Goal: Transaction & Acquisition: Purchase product/service

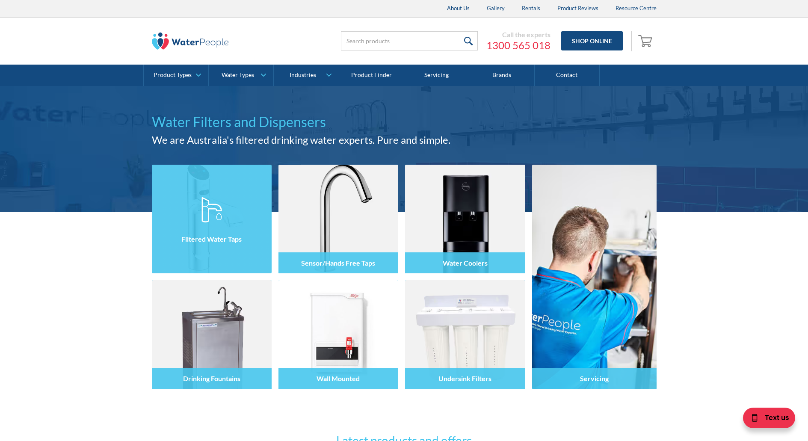
click at [209, 237] on h4 "Filtered Water Taps" at bounding box center [211, 239] width 60 height 8
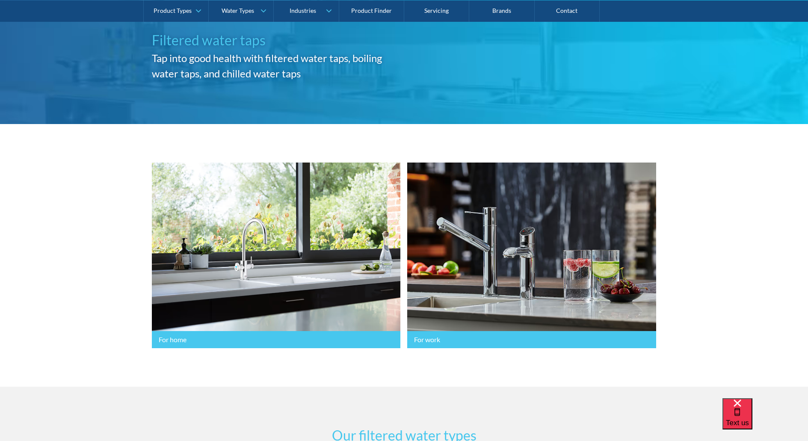
scroll to position [86, 0]
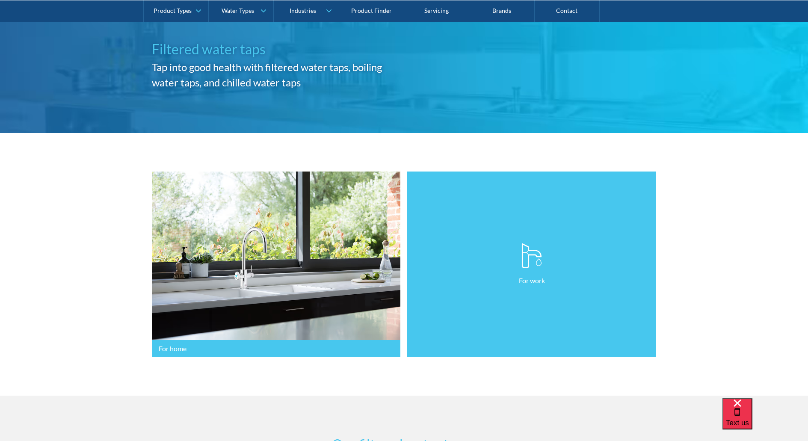
click at [508, 295] on link "For work" at bounding box center [531, 264] width 249 height 186
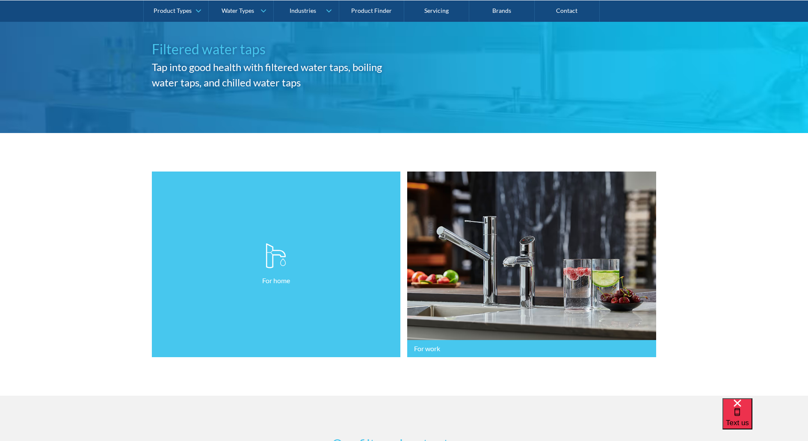
click at [270, 295] on link "For home" at bounding box center [276, 264] width 249 height 186
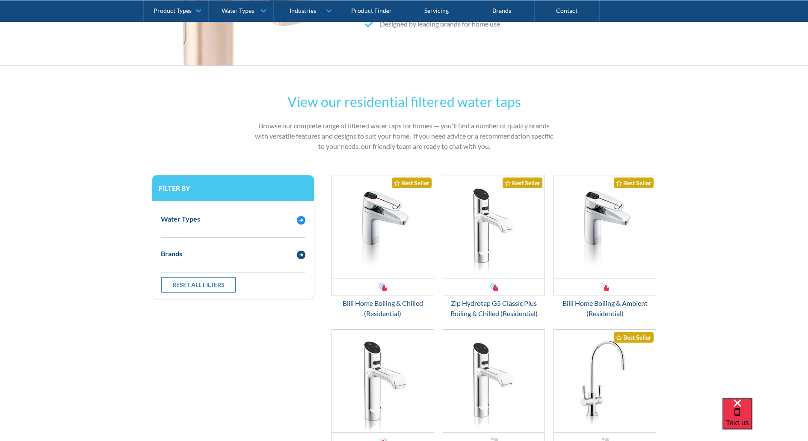
scroll to position [385, 0]
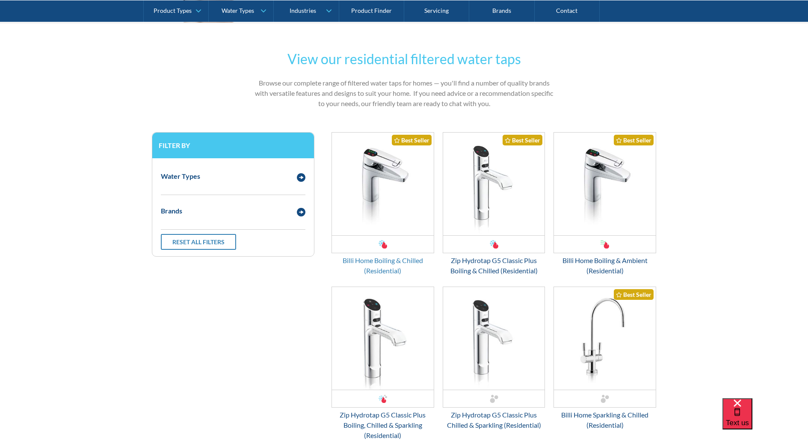
click at [390, 262] on div "Billi Home Boiling & Chilled (Residential)" at bounding box center [382, 265] width 103 height 21
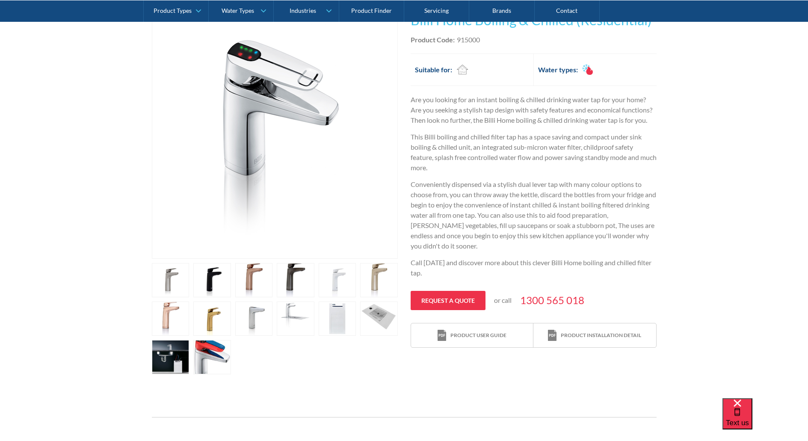
scroll to position [214, 0]
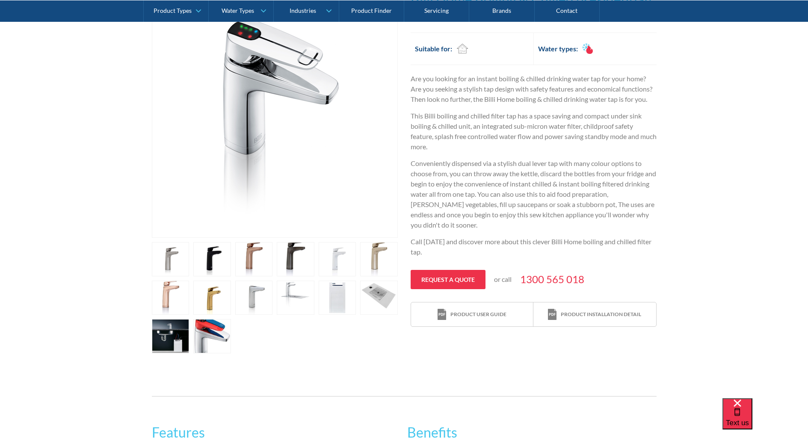
click at [165, 276] on link "open lightbox" at bounding box center [171, 259] width 38 height 34
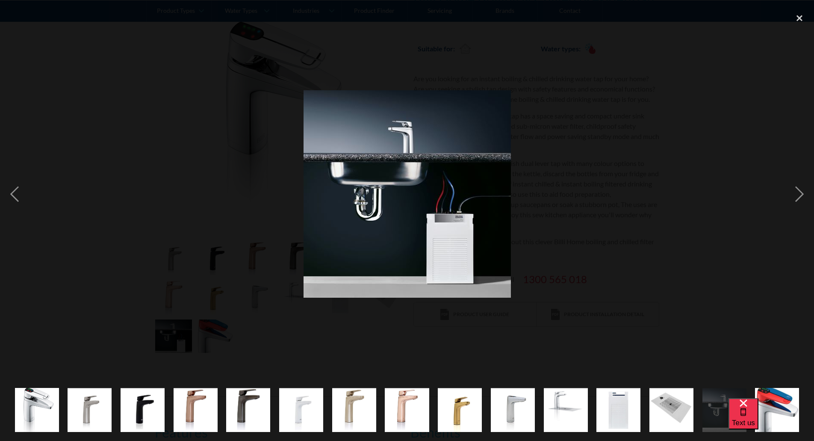
click at [680, 413] on img "show item 13 of 15" at bounding box center [672, 410] width 44 height 44
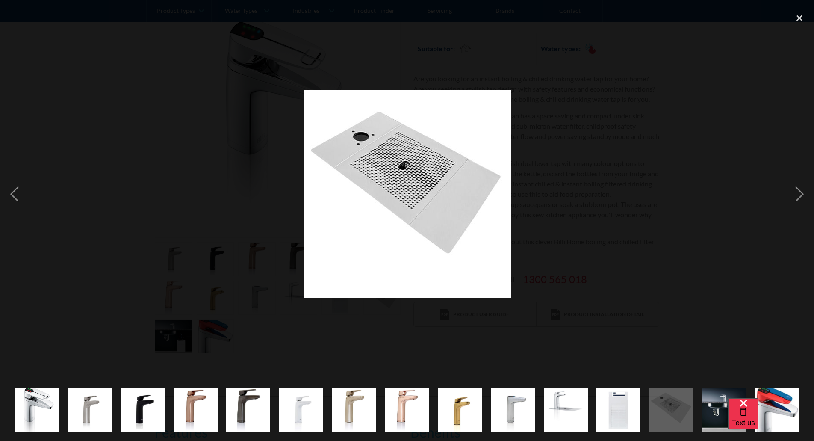
click at [629, 423] on img "show item 12 of 15" at bounding box center [619, 410] width 44 height 44
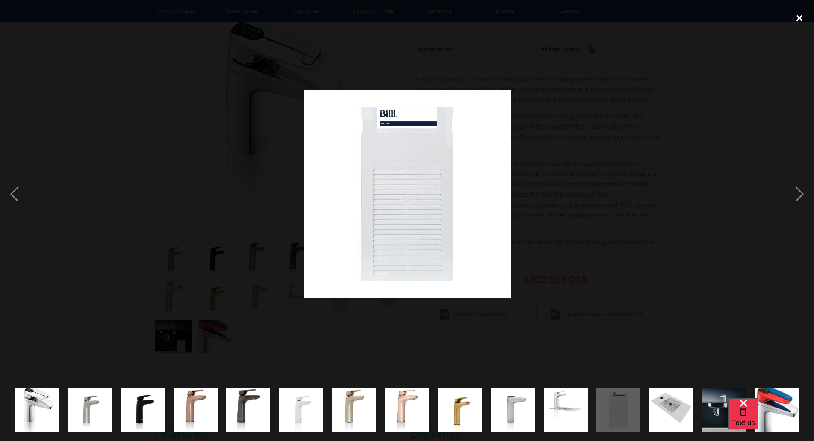
click at [797, 15] on div "close lightbox" at bounding box center [799, 18] width 29 height 19
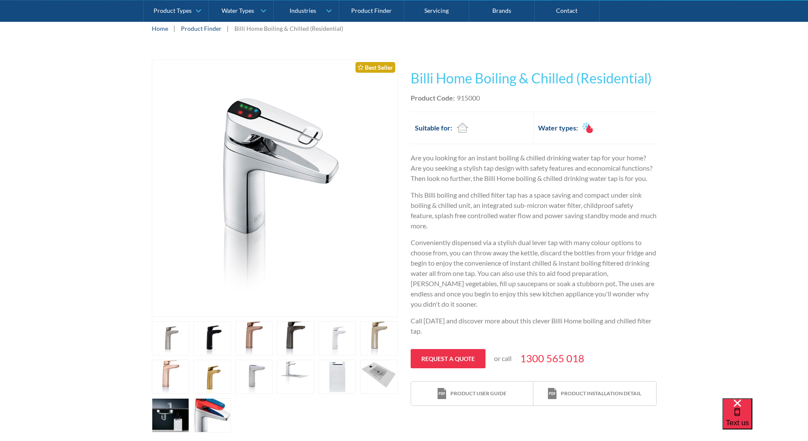
scroll to position [128, 0]
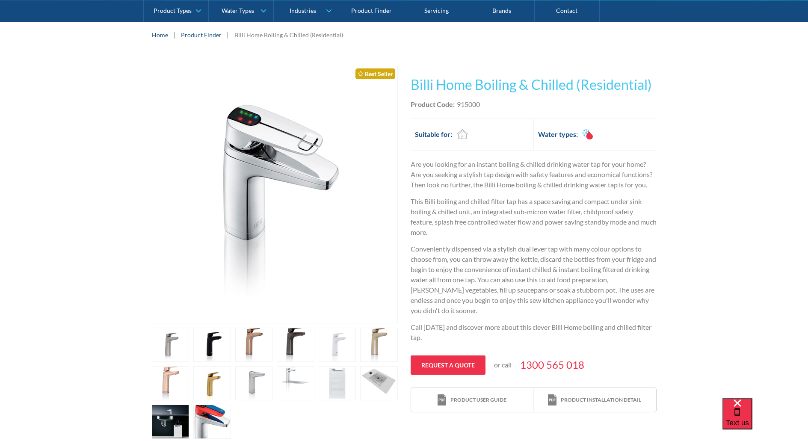
click at [279, 180] on img "open lightbox" at bounding box center [275, 194] width 170 height 257
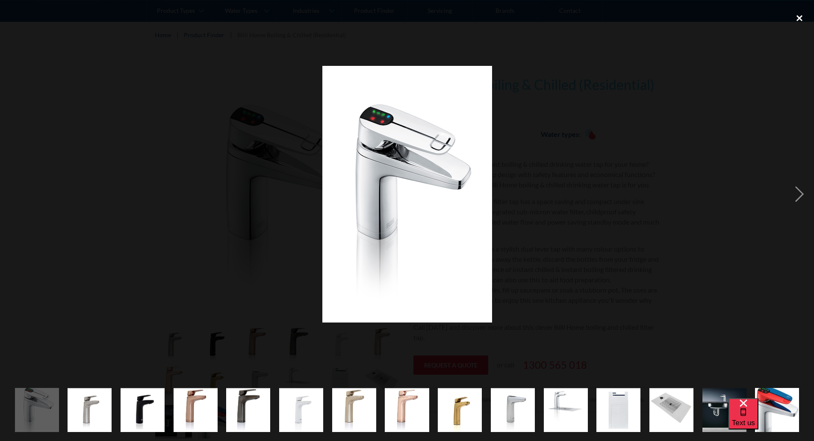
click at [800, 15] on div "close lightbox" at bounding box center [799, 18] width 29 height 19
